Goal: Task Accomplishment & Management: Manage account settings

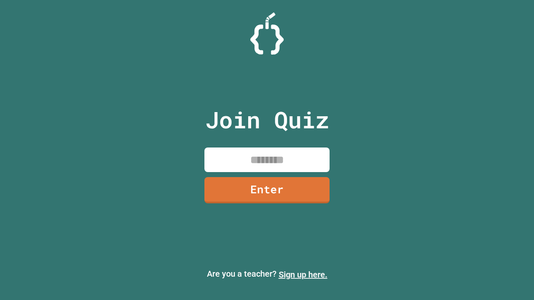
click at [303, 275] on link "Sign up here." at bounding box center [303, 275] width 49 height 10
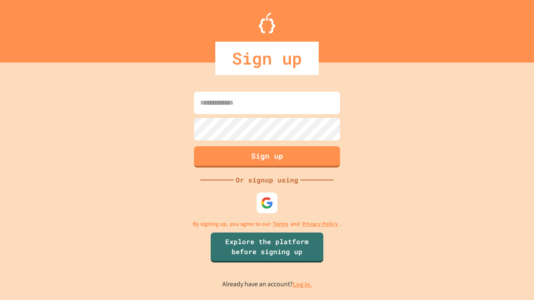
click at [303, 284] on link "Log in." at bounding box center [302, 284] width 19 height 9
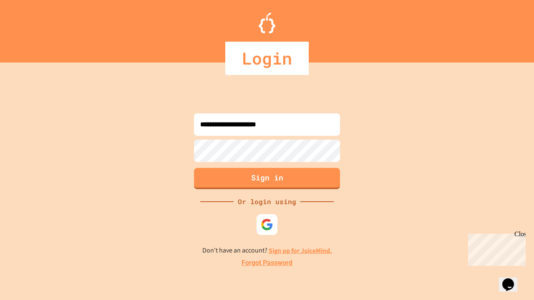
type input "**********"
